Goal: Navigation & Orientation: Find specific page/section

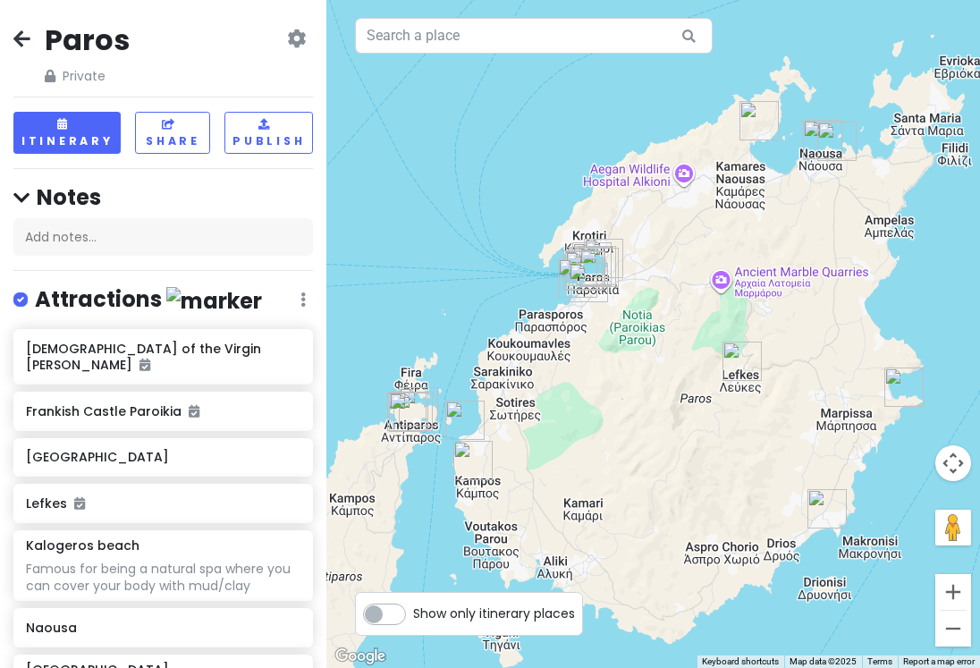
click at [11, 41] on div "Paros Private Change Dates Make a Copy Delete Trip Go Pro ⚡️ Give Feedback 💡 Su…" at bounding box center [163, 334] width 326 height 668
click at [25, 39] on icon at bounding box center [21, 38] width 17 height 14
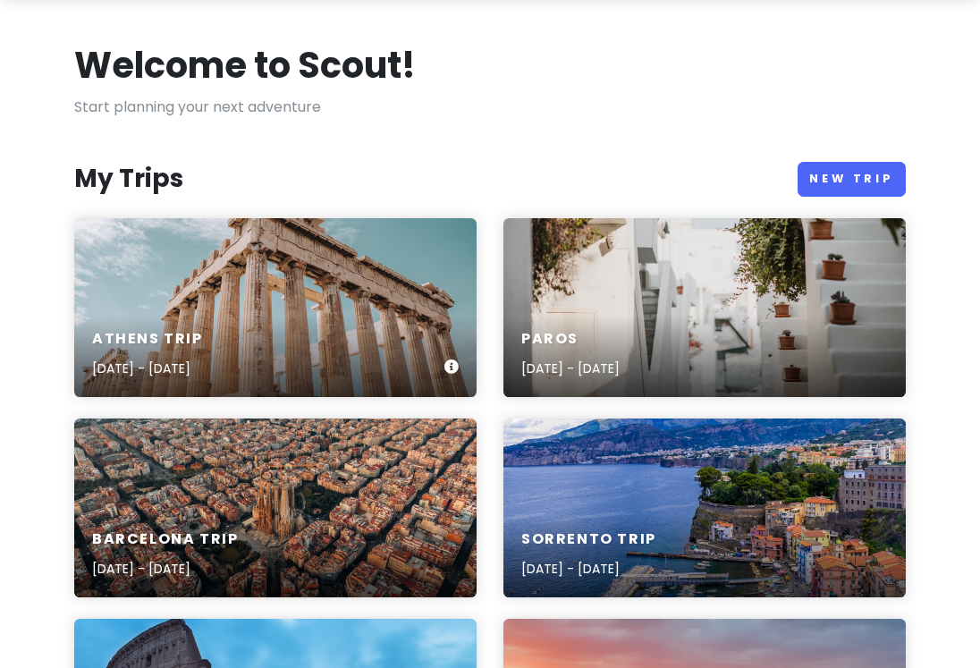
scroll to position [100, 0]
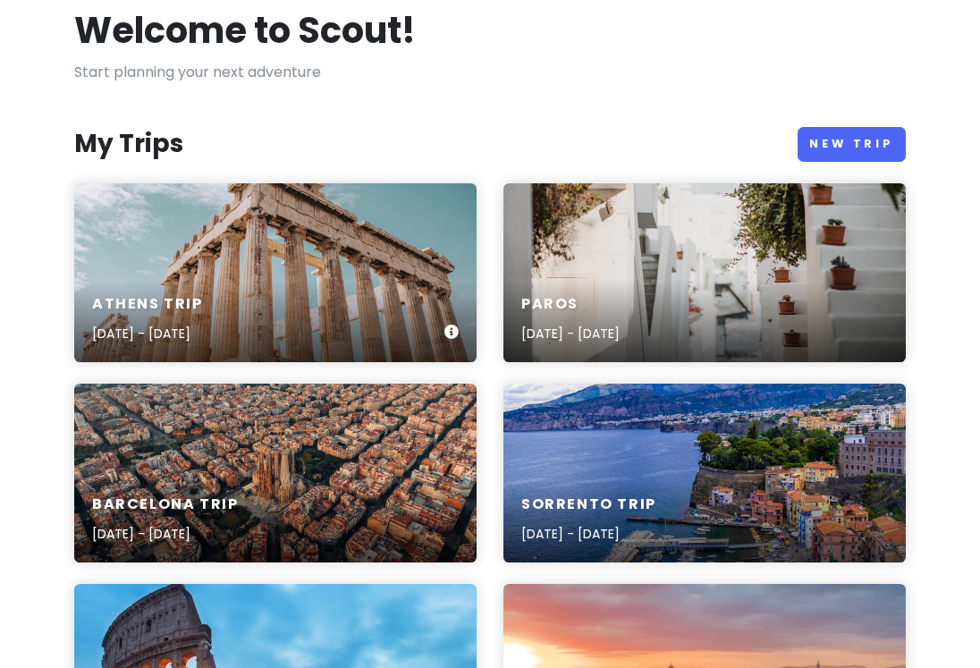
click at [337, 234] on div "[GEOGRAPHIC_DATA] Trip [DATE] - [DATE]" at bounding box center [275, 272] width 402 height 179
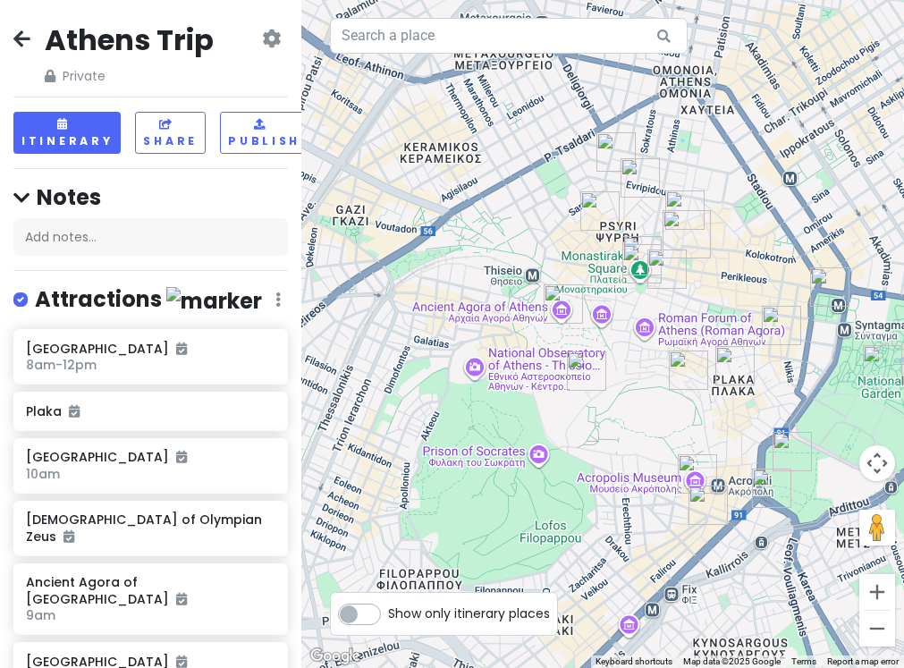
drag, startPoint x: 439, startPoint y: 515, endPoint x: 598, endPoint y: 416, distance: 187.0
click at [598, 416] on div at bounding box center [602, 334] width 602 height 668
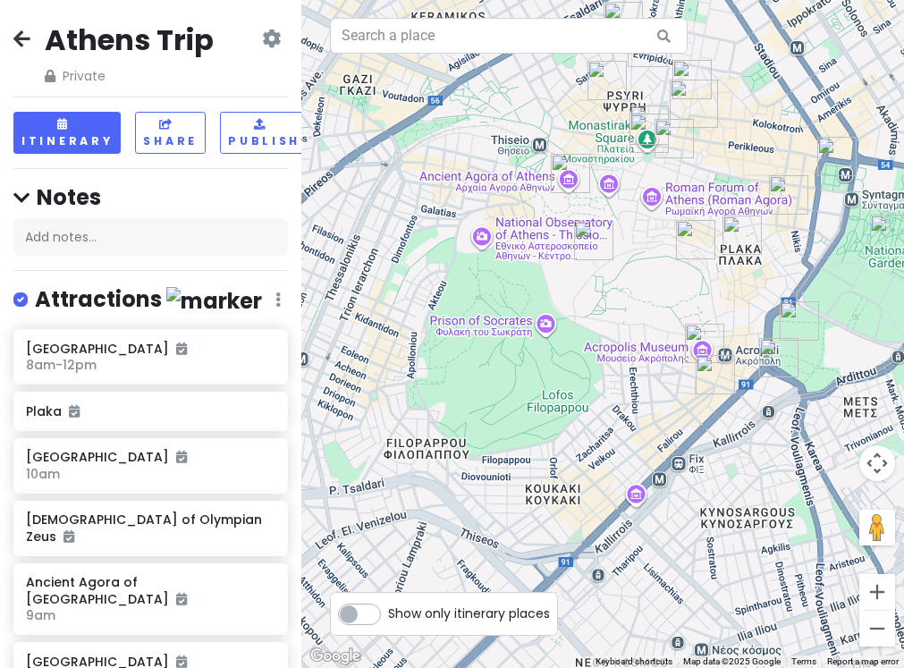
drag, startPoint x: 653, startPoint y: 557, endPoint x: 665, endPoint y: 407, distance: 150.6
click at [665, 407] on div at bounding box center [602, 334] width 602 height 668
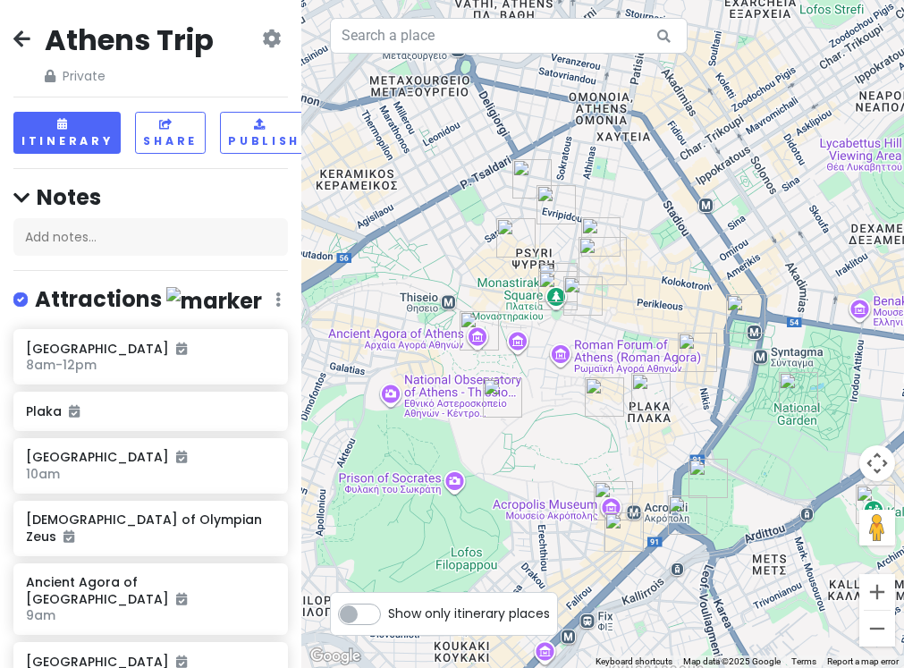
drag, startPoint x: 702, startPoint y: 386, endPoint x: 602, endPoint y: 563, distance: 202.9
click at [602, 563] on div at bounding box center [602, 334] width 602 height 668
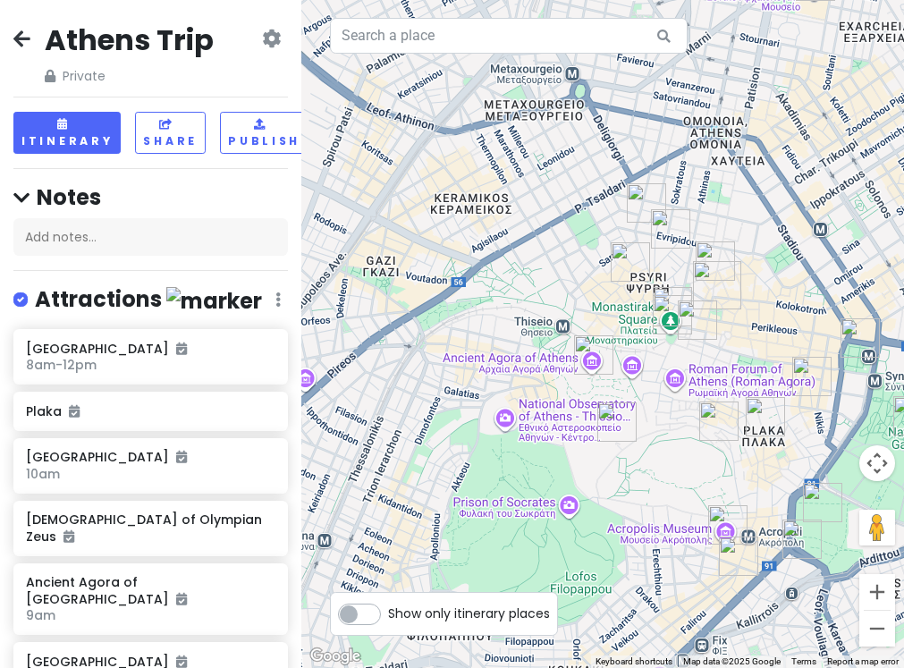
drag, startPoint x: 717, startPoint y: 416, endPoint x: 829, endPoint y: 438, distance: 114.6
click at [829, 438] on div at bounding box center [602, 334] width 602 height 668
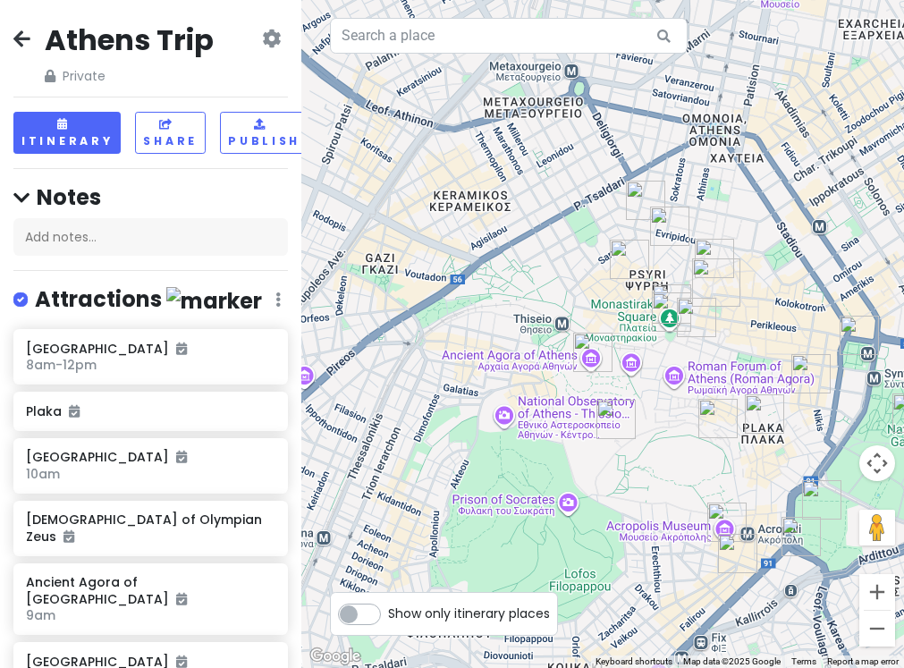
click at [19, 36] on icon at bounding box center [21, 38] width 17 height 14
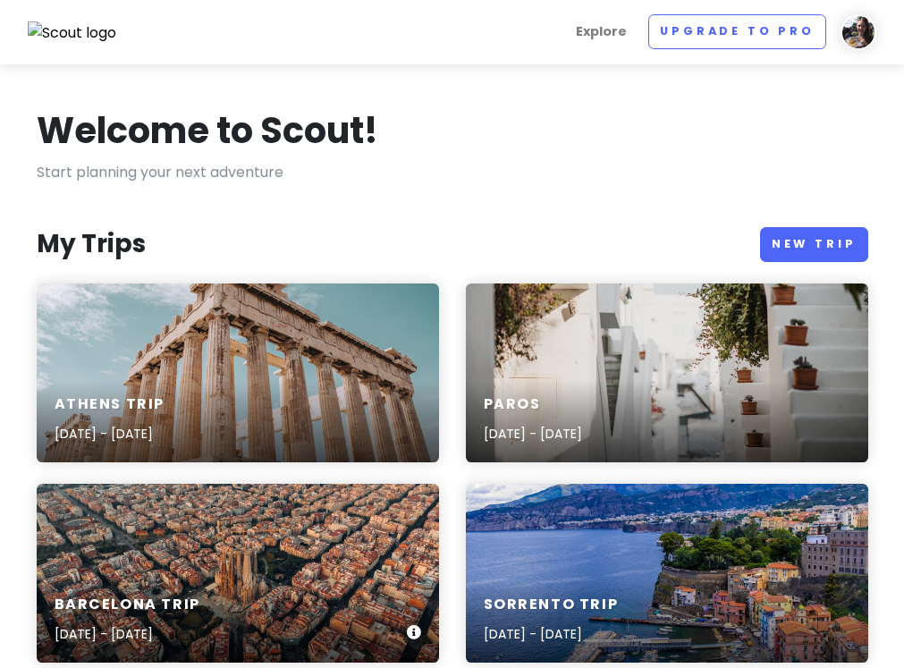
click at [207, 533] on div "Barcelona Trip [DATE] - [DATE]" at bounding box center [238, 573] width 402 height 179
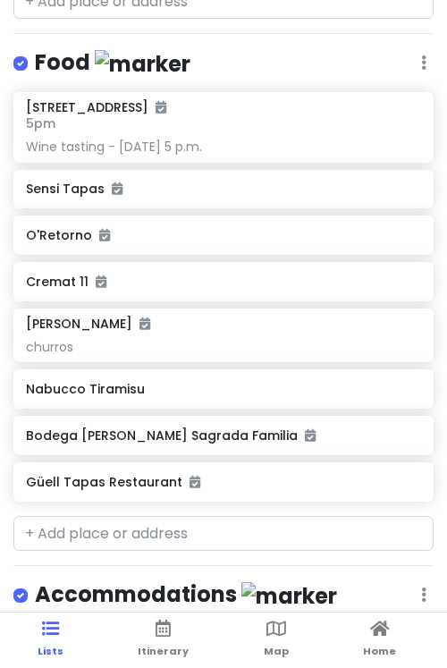
scroll to position [1497, 0]
